Goal: Check status: Check status

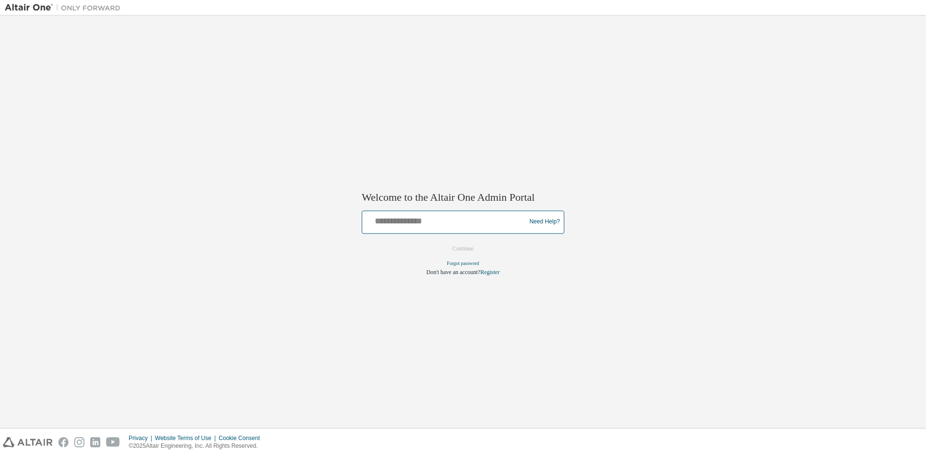
click at [398, 226] on input "text" at bounding box center [445, 220] width 159 height 14
type input "**********"
click at [455, 245] on button "Continue" at bounding box center [462, 248] width 41 height 14
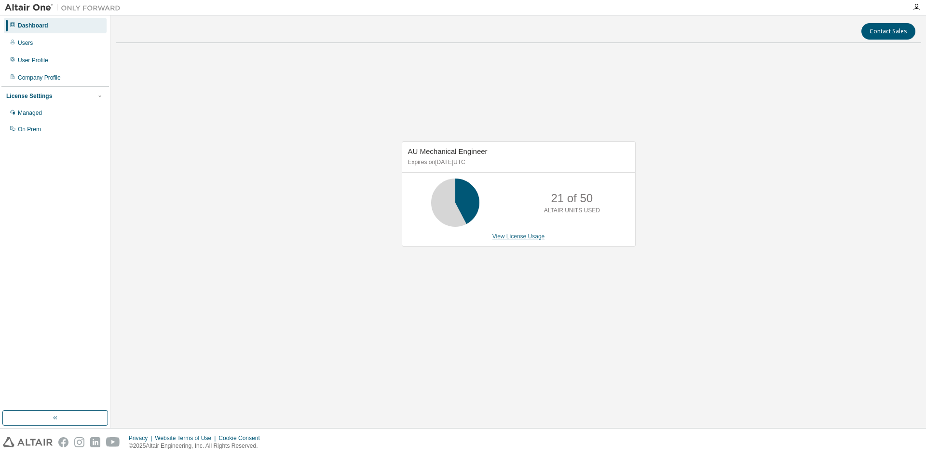
click at [516, 235] on link "View License Usage" at bounding box center [518, 236] width 53 height 7
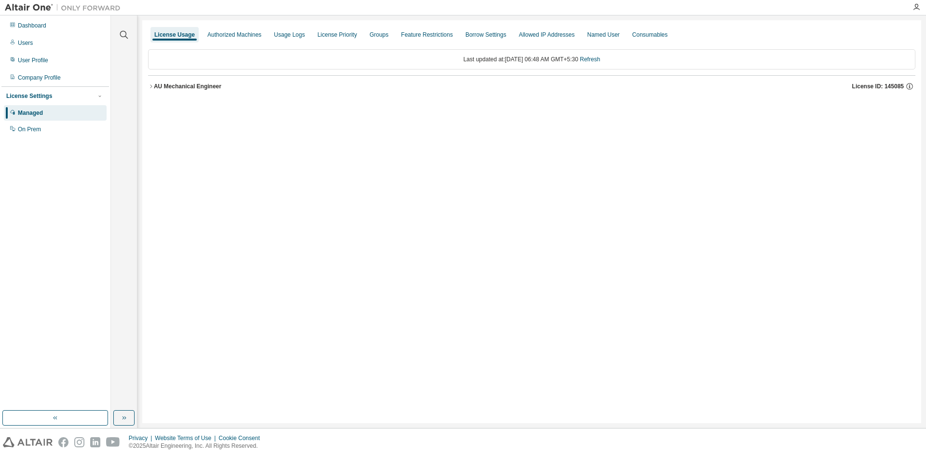
click at [203, 81] on button "AU Mechanical Engineer License ID: 145085" at bounding box center [531, 86] width 767 height 21
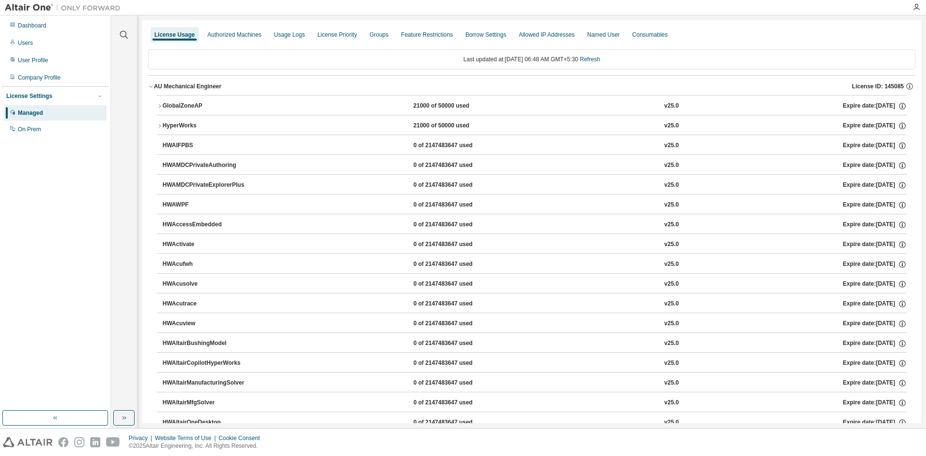
click at [214, 103] on div "GlobalZoneAP" at bounding box center [206, 106] width 87 height 9
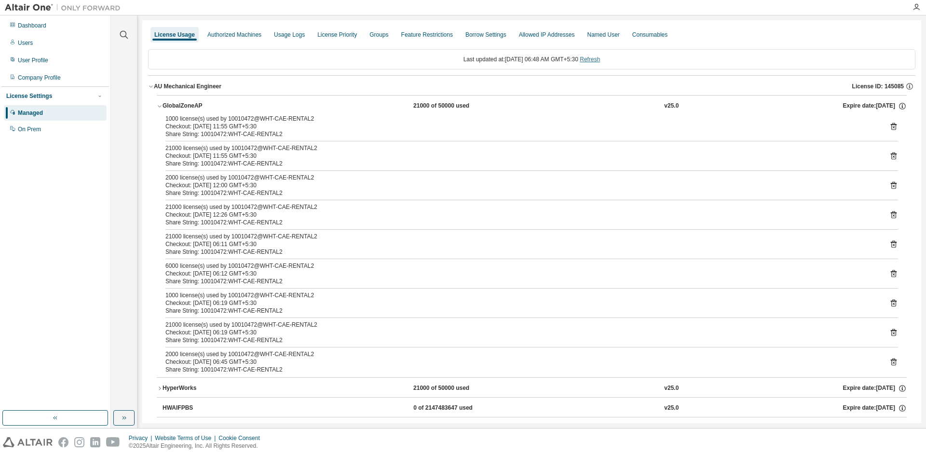
click at [600, 61] on link "Refresh" at bounding box center [590, 59] width 20 height 7
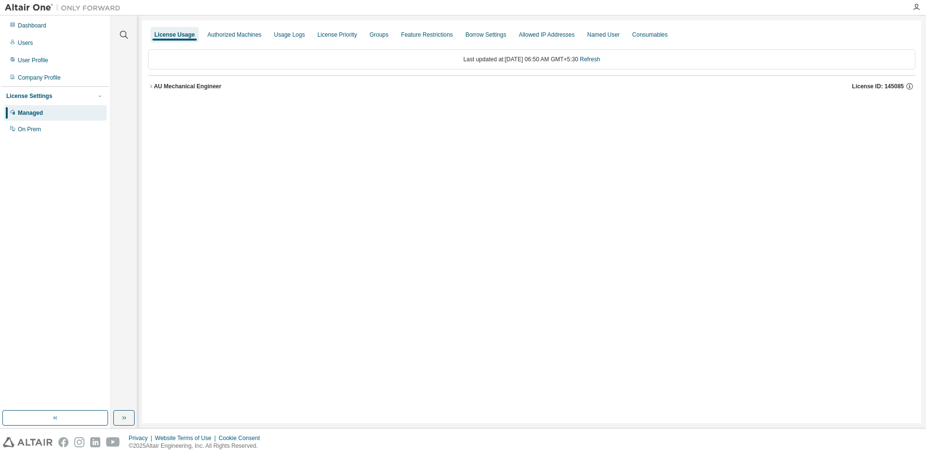
click at [614, 195] on div "License Usage Authorized Machines Usage Logs License Priority Groups Feature Re…" at bounding box center [531, 221] width 779 height 403
click at [201, 87] on div "AU Mechanical Engineer" at bounding box center [188, 86] width 68 height 8
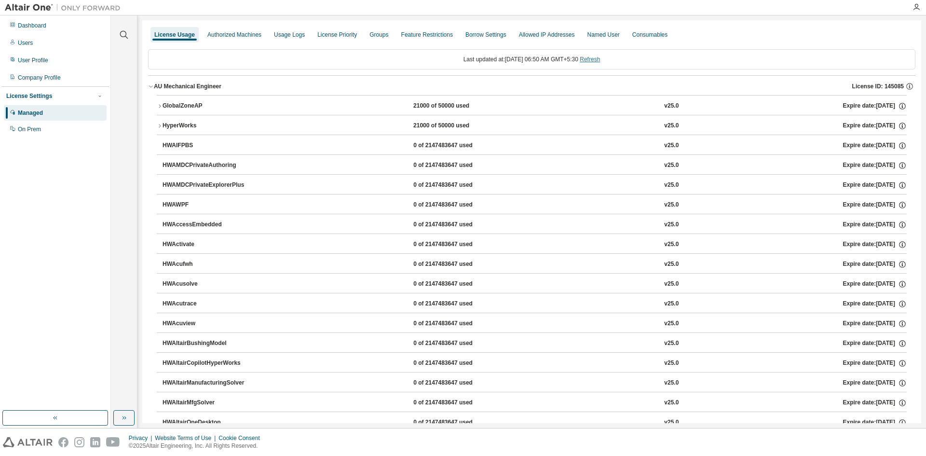
click at [596, 59] on link "Refresh" at bounding box center [590, 59] width 20 height 7
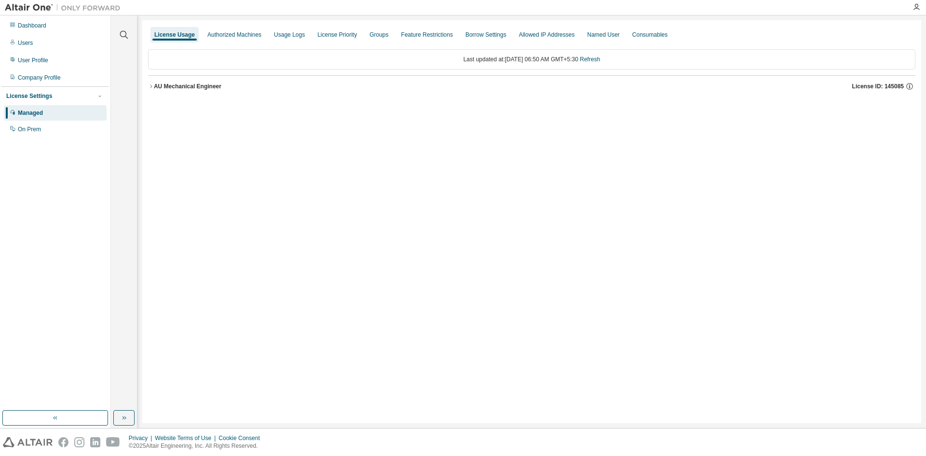
click at [209, 87] on div "AU Mechanical Engineer" at bounding box center [188, 86] width 68 height 8
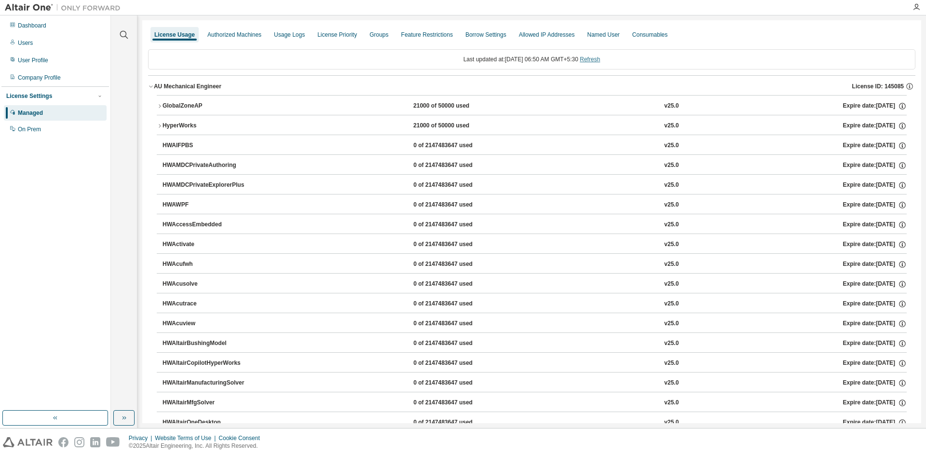
click at [600, 61] on link "Refresh" at bounding box center [590, 59] width 20 height 7
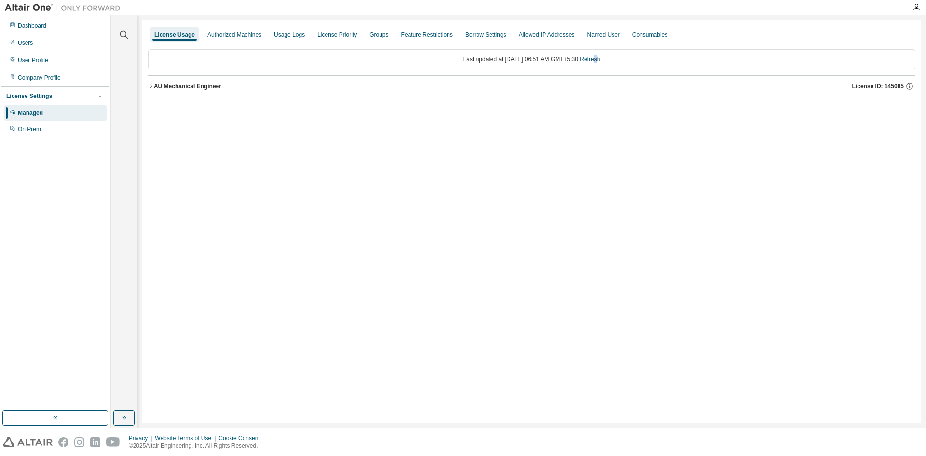
click at [180, 82] on div "AU Mechanical Engineer License ID: 145085" at bounding box center [535, 86] width 762 height 9
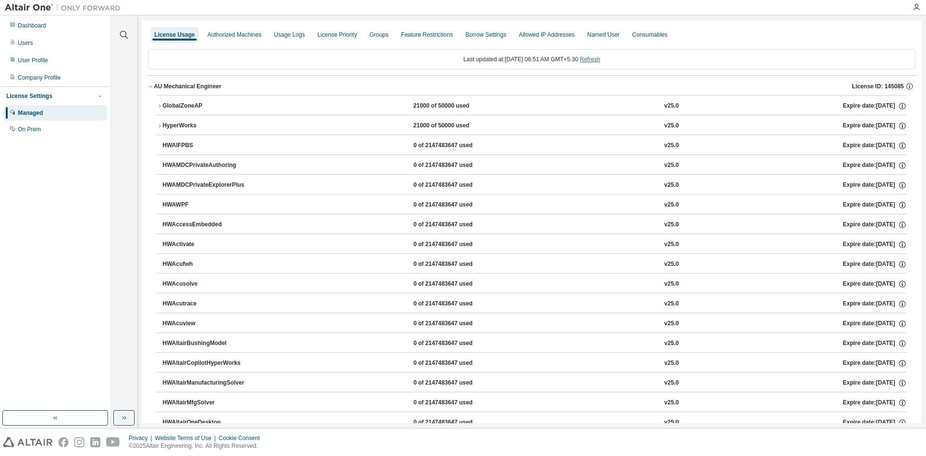
click at [600, 60] on link "Refresh" at bounding box center [590, 59] width 20 height 7
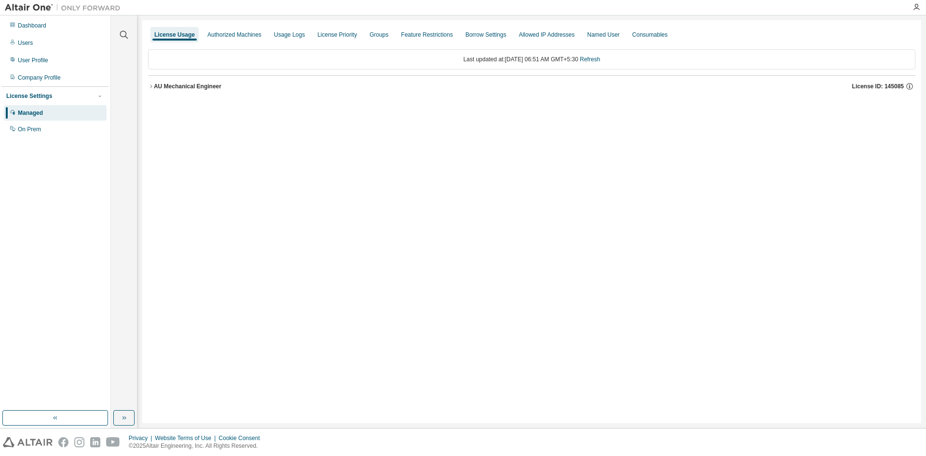
click at [214, 91] on button "AU Mechanical Engineer License ID: 145085" at bounding box center [531, 86] width 767 height 21
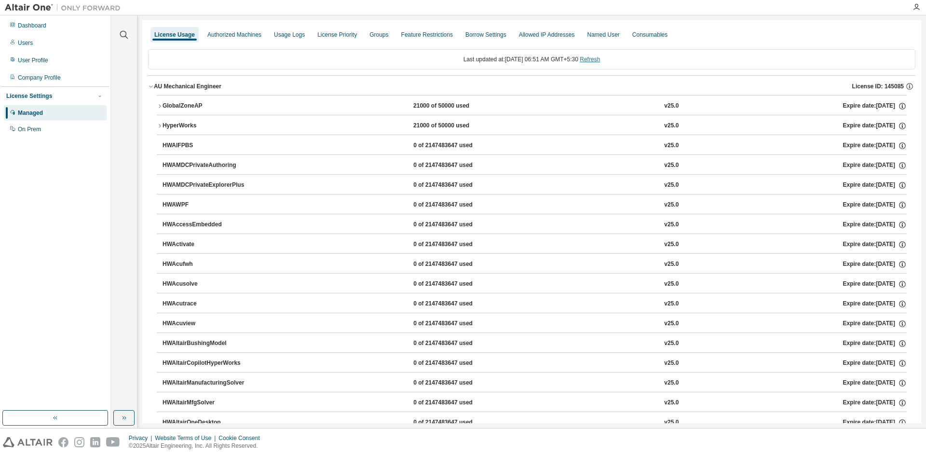
click at [600, 60] on link "Refresh" at bounding box center [590, 59] width 20 height 7
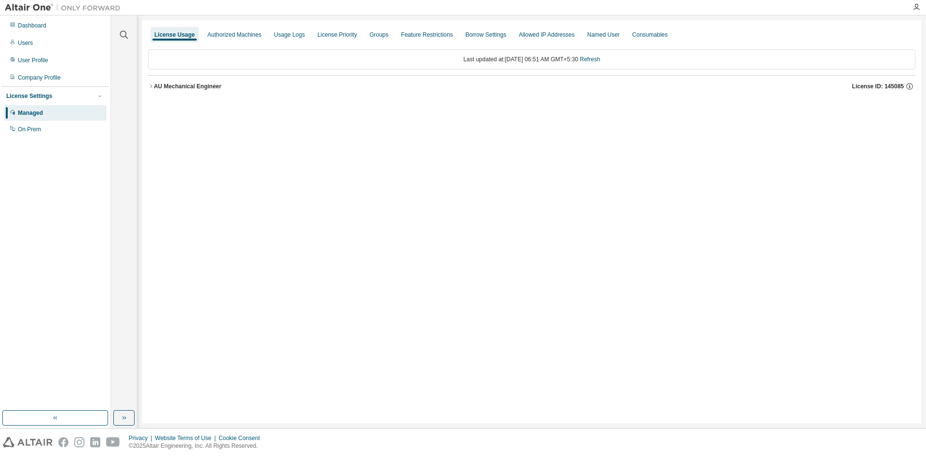
click at [210, 86] on div "AU Mechanical Engineer" at bounding box center [188, 86] width 68 height 8
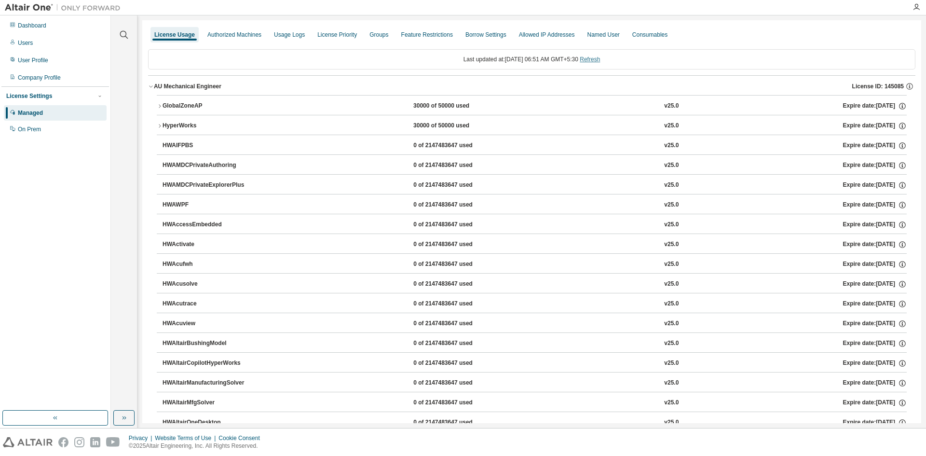
click at [595, 60] on link "Refresh" at bounding box center [590, 59] width 20 height 7
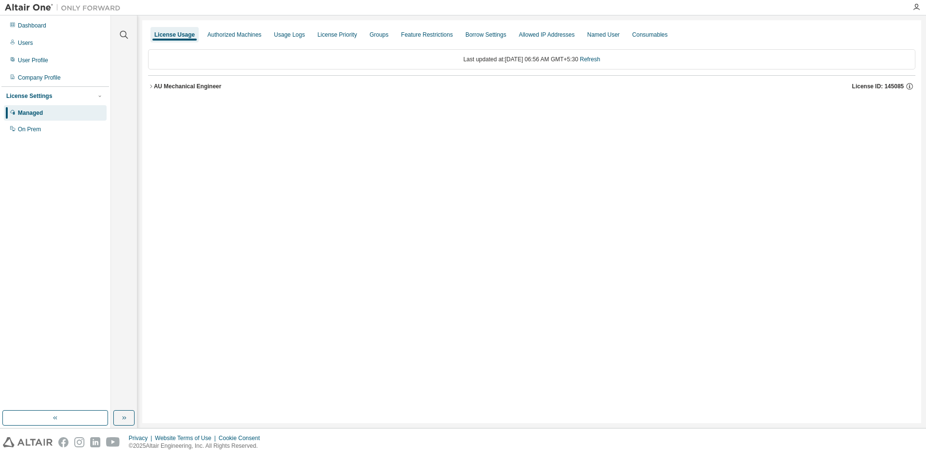
click at [201, 85] on div "AU Mechanical Engineer" at bounding box center [188, 86] width 68 height 8
